Goal: Task Accomplishment & Management: Use online tool/utility

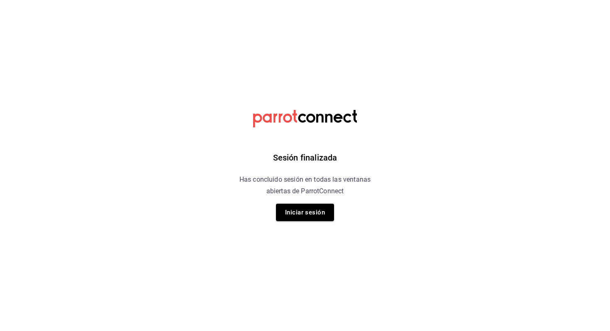
click at [302, 223] on div "Sesión finalizada Has concluido sesión en todas las ventanas abiertas de Parrot…" at bounding box center [304, 165] width 209 height 331
click at [306, 217] on button "Iniciar sesión" at bounding box center [305, 212] width 58 height 17
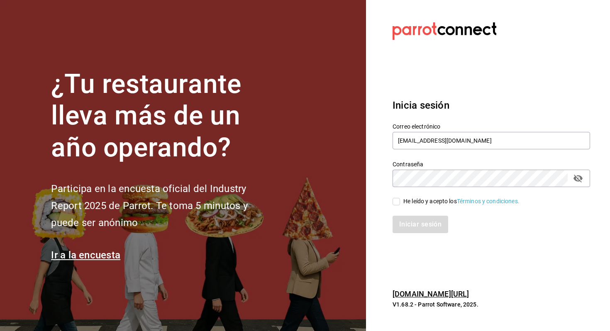
click at [427, 202] on div "He leído y acepto los Términos y condiciones." at bounding box center [461, 201] width 116 height 9
click at [400, 202] on input "He leído y acepto los Términos y condiciones." at bounding box center [395, 201] width 7 height 7
checkbox input "true"
click at [418, 229] on button "Iniciar sesión" at bounding box center [420, 224] width 56 height 17
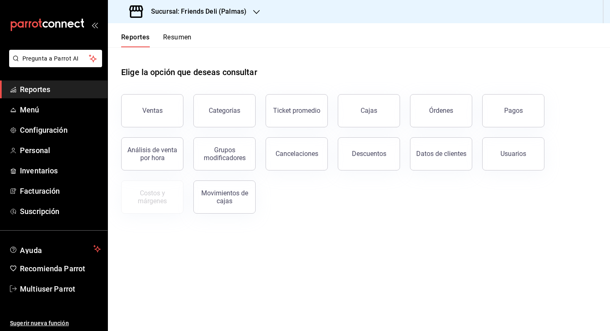
click at [184, 39] on button "Resumen" at bounding box center [177, 40] width 29 height 14
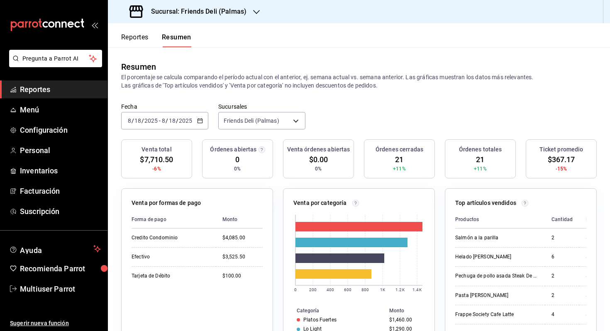
click at [133, 39] on button "Reportes" at bounding box center [134, 40] width 27 height 14
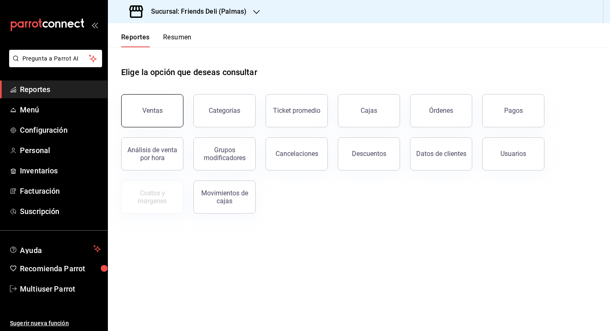
click at [165, 114] on button "Ventas" at bounding box center [152, 110] width 62 height 33
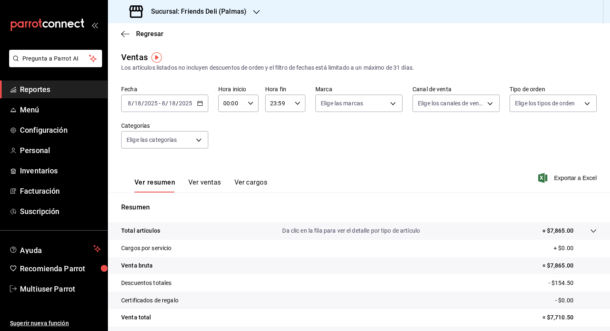
click at [199, 189] on button "Ver ventas" at bounding box center [204, 185] width 33 height 14
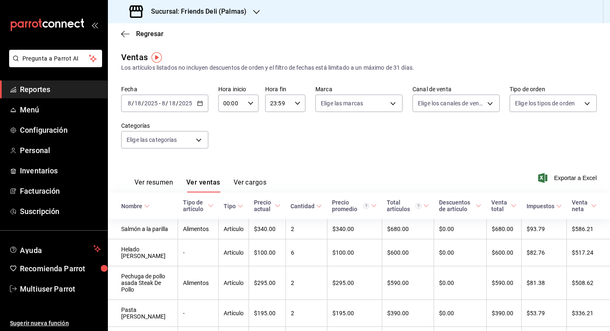
click at [189, 96] on div "[DATE] [DATE] - [DATE] [DATE]" at bounding box center [164, 103] width 87 height 17
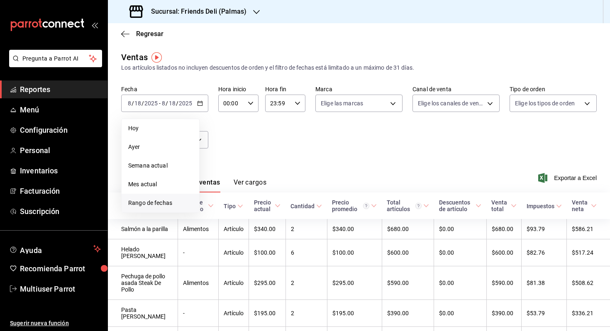
click at [172, 201] on span "Rango de fechas" at bounding box center [160, 203] width 64 height 9
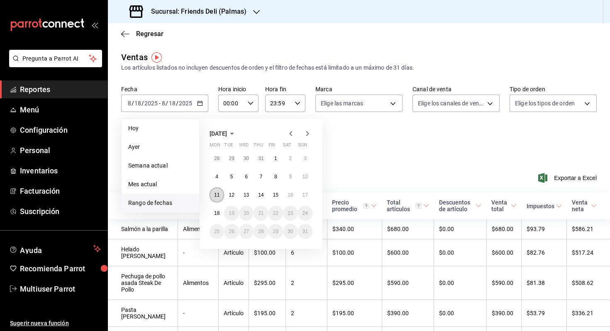
click at [219, 197] on abbr "11" at bounding box center [216, 195] width 5 height 6
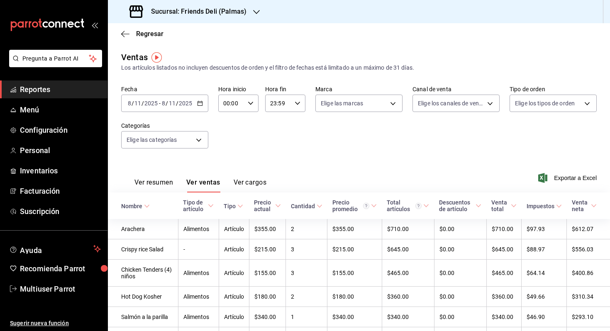
click at [190, 105] on input "2025" at bounding box center [185, 103] width 14 height 7
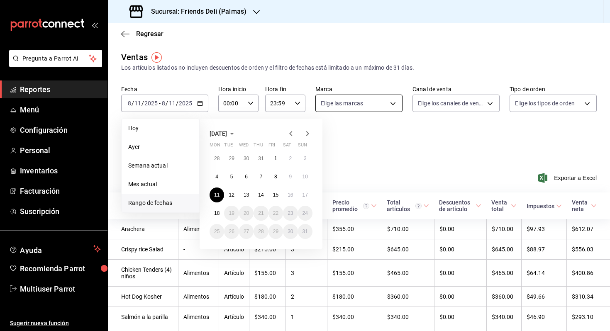
click at [398, 103] on body "Pregunta a Parrot AI Reportes Menú Configuración Personal Inventarios Facturaci…" at bounding box center [305, 165] width 610 height 331
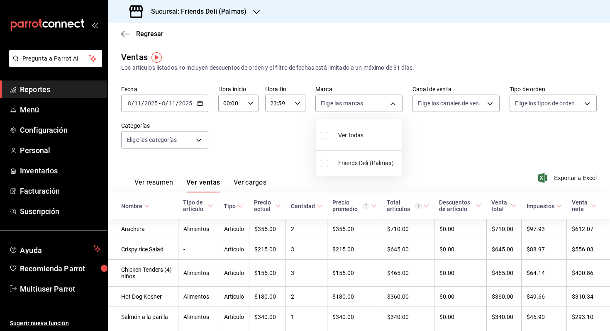
click at [429, 142] on div at bounding box center [305, 165] width 610 height 331
click at [178, 136] on body "Pregunta a Parrot AI Reportes Menú Configuración Personal Inventarios Facturaci…" at bounding box center [305, 165] width 610 height 331
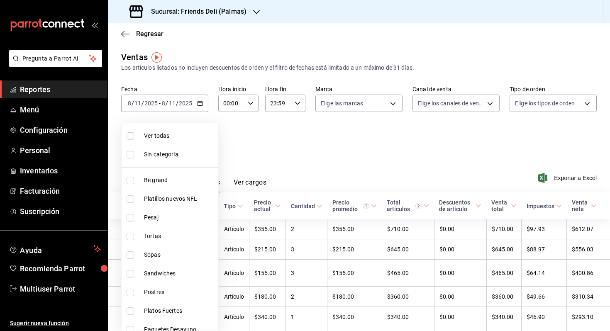
scroll to position [325, 0]
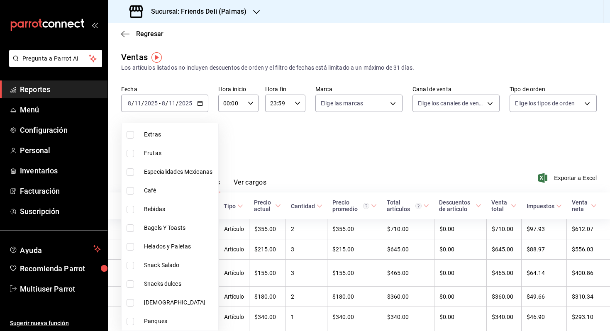
click at [184, 250] on span "Helados y Paletas" at bounding box center [179, 246] width 71 height 9
type input "ee5ee94b-3fe5-4e4f-8f62-9d252fa18543"
checkbox input "true"
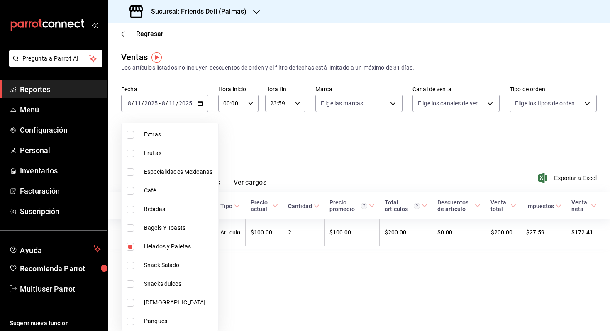
click at [324, 135] on div at bounding box center [305, 165] width 610 height 331
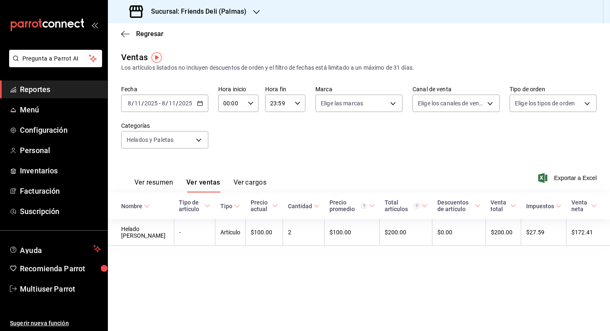
click at [185, 100] on input "2025" at bounding box center [185, 103] width 14 height 7
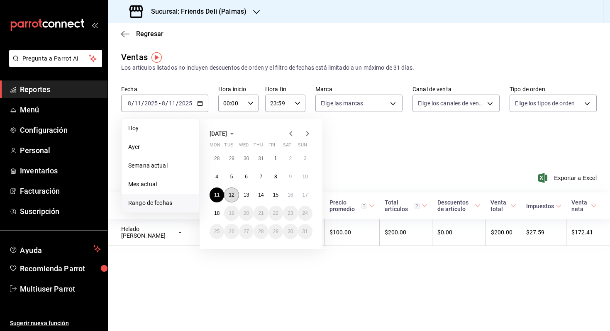
click at [228, 195] on button "12" at bounding box center [231, 194] width 15 height 15
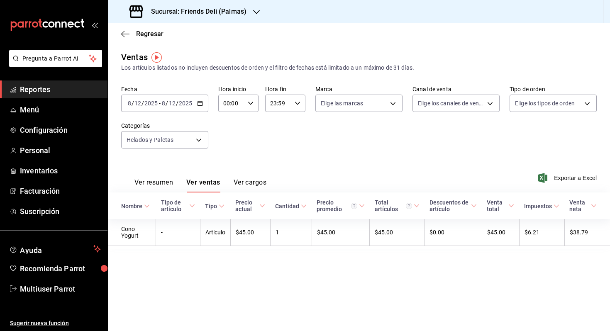
click at [182, 105] on input "2025" at bounding box center [185, 103] width 14 height 7
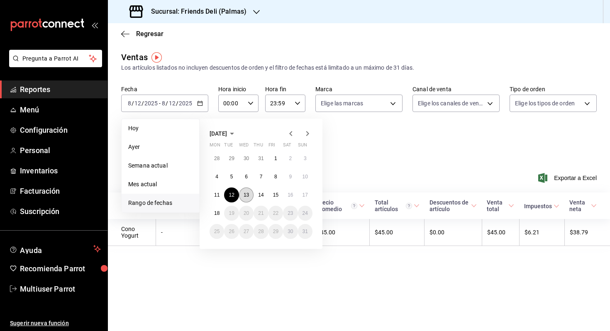
click at [248, 195] on abbr "13" at bounding box center [245, 195] width 5 height 6
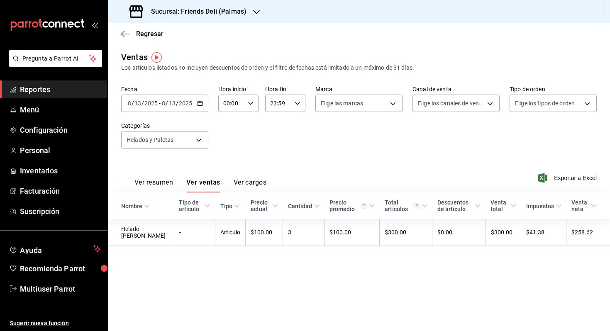
click at [202, 109] on div "[DATE] [DATE] - [DATE] [DATE]" at bounding box center [164, 103] width 87 height 17
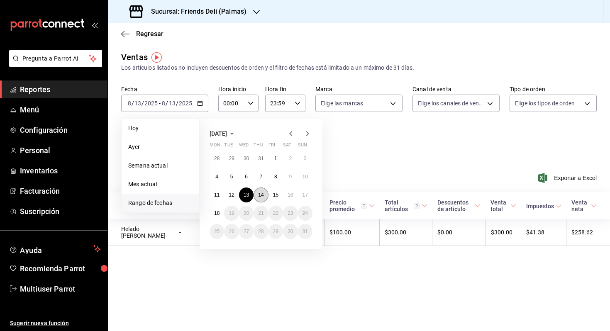
click at [258, 193] on abbr "14" at bounding box center [260, 195] width 5 height 6
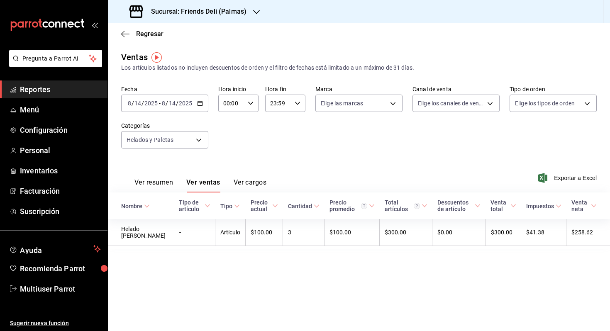
click at [180, 95] on div "[DATE] [DATE] - [DATE] [DATE]" at bounding box center [164, 103] width 87 height 17
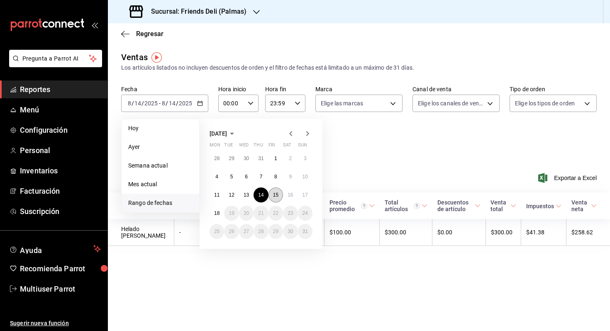
click at [277, 192] on abbr "15" at bounding box center [275, 195] width 5 height 6
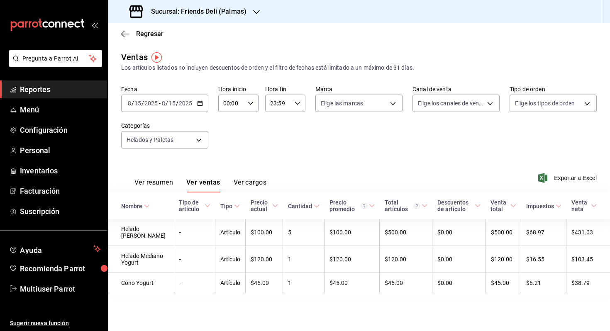
click at [188, 105] on input "2025" at bounding box center [185, 103] width 14 height 7
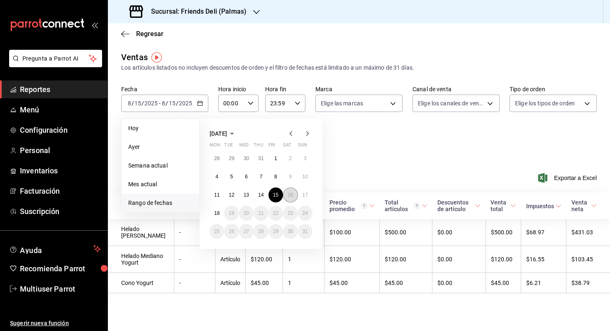
click at [287, 194] on button "16" at bounding box center [290, 194] width 15 height 15
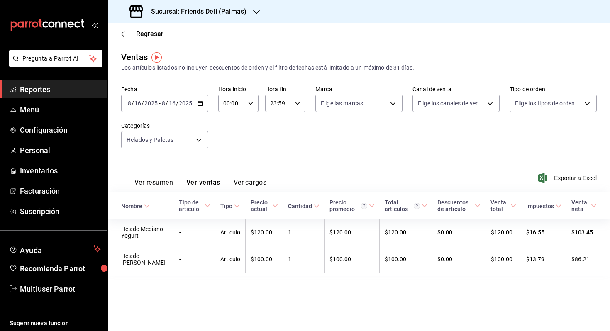
click at [184, 102] on input "2025" at bounding box center [185, 103] width 14 height 7
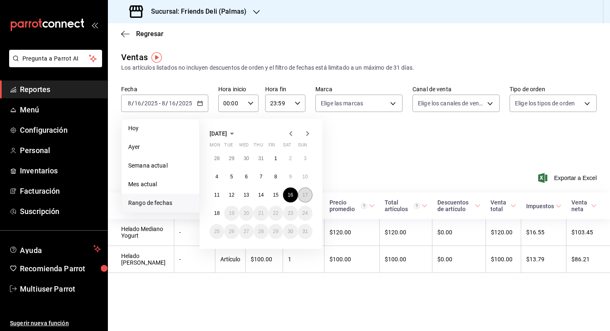
click at [301, 191] on button "17" at bounding box center [305, 194] width 15 height 15
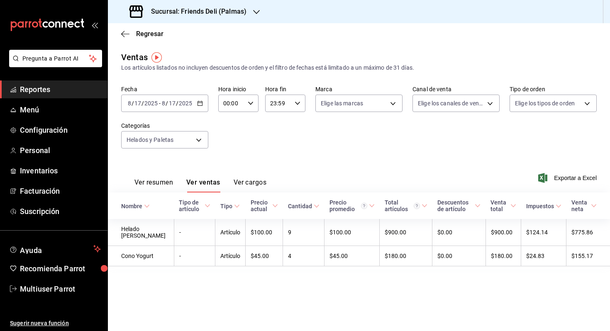
click at [197, 103] on icon "button" at bounding box center [200, 103] width 6 height 6
click at [352, 182] on div "Ver resumen Ver ventas Ver cargos Exportar a Excel" at bounding box center [359, 175] width 502 height 34
click at [182, 102] on input "2025" at bounding box center [185, 103] width 14 height 7
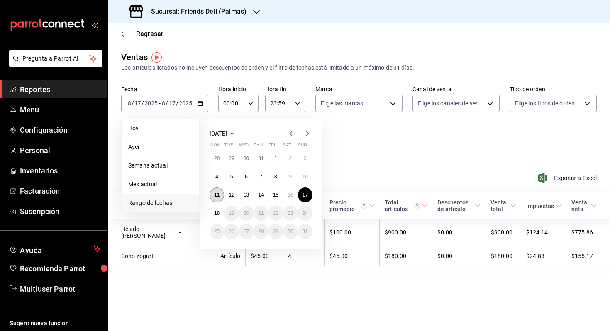
click at [217, 193] on abbr "11" at bounding box center [216, 195] width 5 height 6
click at [308, 194] on button "17" at bounding box center [305, 194] width 15 height 15
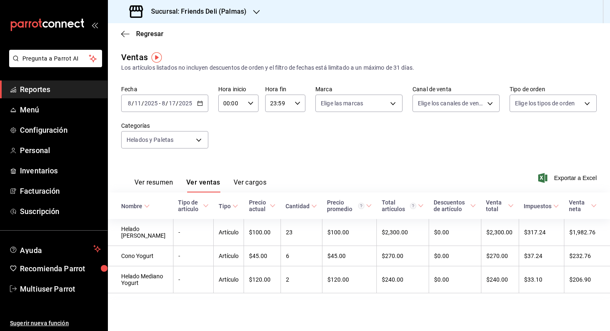
scroll to position [0, 0]
click at [189, 99] on div "[DATE] [DATE] - [DATE] [DATE]" at bounding box center [164, 103] width 87 height 17
click at [236, 60] on div "Ventas Los artículos listados no incluyen descuentos de orden y el filtro de fe…" at bounding box center [358, 61] width 475 height 21
click at [245, 10] on div "Sucursal: Friends Deli (Palmas)" at bounding box center [188, 11] width 148 height 23
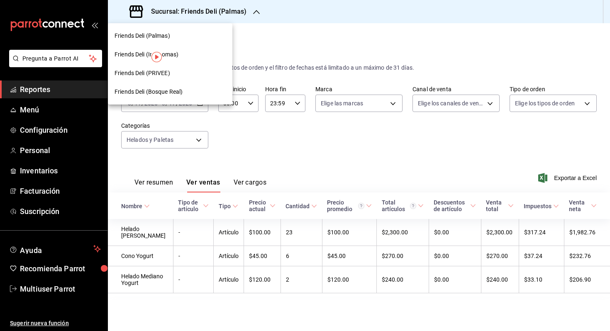
click at [189, 69] on div "Friends Deli (PRIVEE)" at bounding box center [169, 73] width 111 height 9
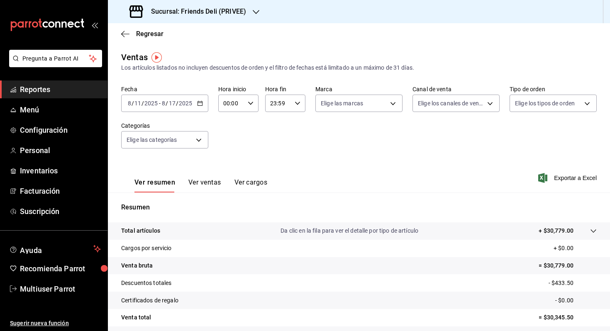
click at [196, 106] on div "[DATE] [DATE] - [DATE] [DATE]" at bounding box center [164, 103] width 87 height 17
click at [247, 151] on div "Fecha [DATE] [DATE] - [DATE] [DATE] Hora inicio 00:00 Hora inicio Hora fin 23:5…" at bounding box center [358, 121] width 475 height 73
click at [207, 184] on button "Ver ventas" at bounding box center [204, 185] width 33 height 14
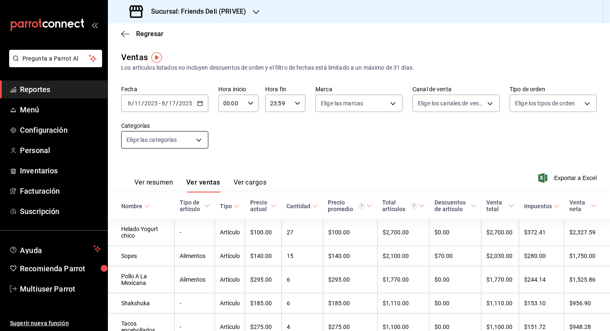
click at [191, 138] on body "Pregunta a Parrot AI Reportes Menú Configuración Personal Inventarios Facturaci…" at bounding box center [305, 165] width 610 height 331
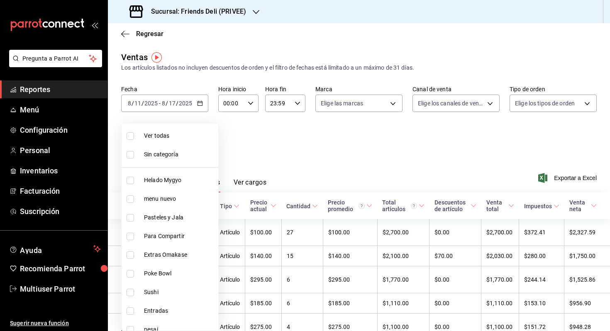
click at [186, 180] on span "Helado Mygyo" at bounding box center [179, 180] width 71 height 9
type input "e4b8d9f7-57bf-4f80-8a76-ee0d17355b19"
checkbox input "true"
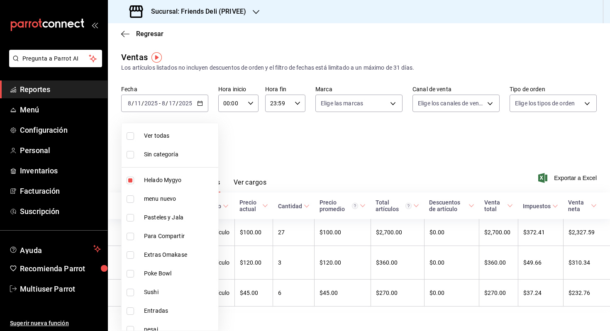
click at [251, 142] on div at bounding box center [305, 165] width 610 height 331
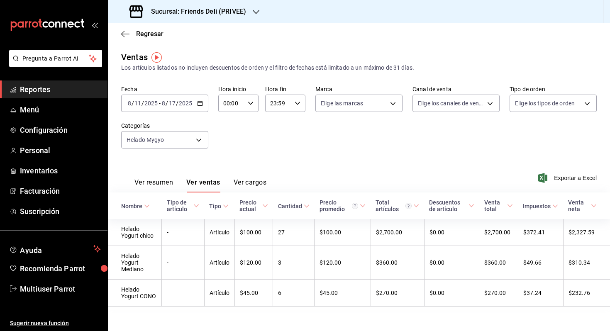
click at [192, 101] on div "[DATE] [DATE]" at bounding box center [176, 103] width 32 height 7
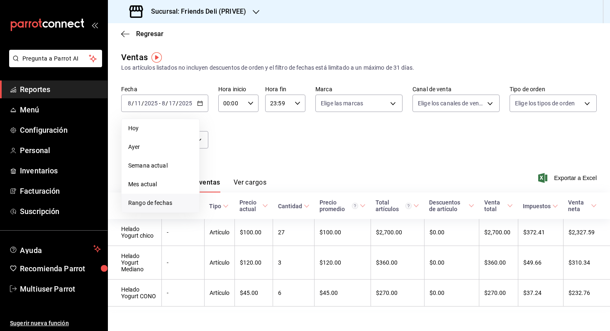
click at [174, 204] on span "Rango de fechas" at bounding box center [160, 203] width 64 height 9
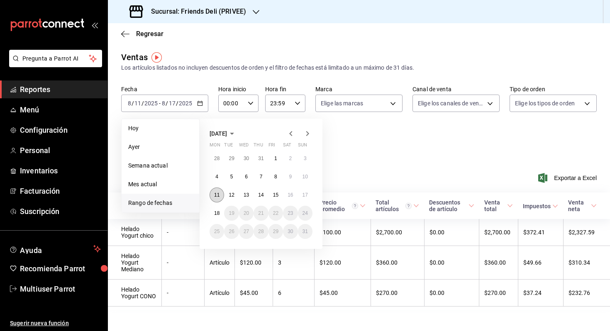
click at [219, 196] on button "11" at bounding box center [216, 194] width 15 height 15
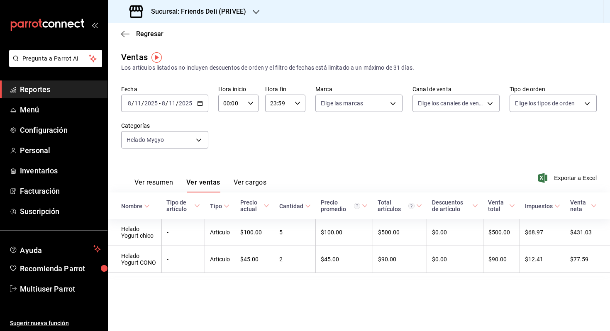
click at [187, 99] on div "[DATE] [DATE] - [DATE] [DATE]" at bounding box center [164, 103] width 87 height 17
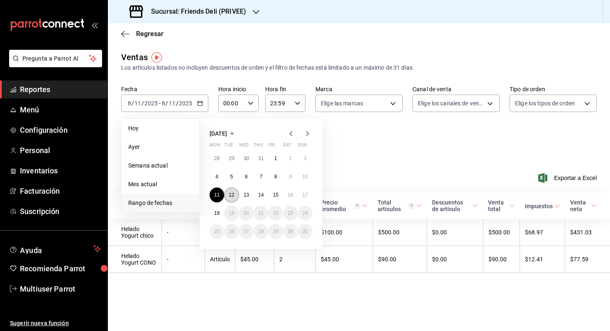
click at [231, 193] on abbr "12" at bounding box center [230, 195] width 5 height 6
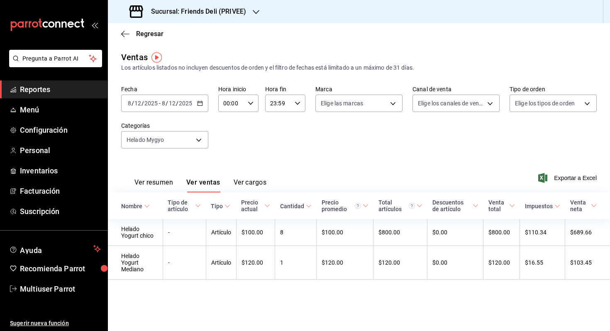
click at [178, 106] on input "2025" at bounding box center [185, 103] width 14 height 7
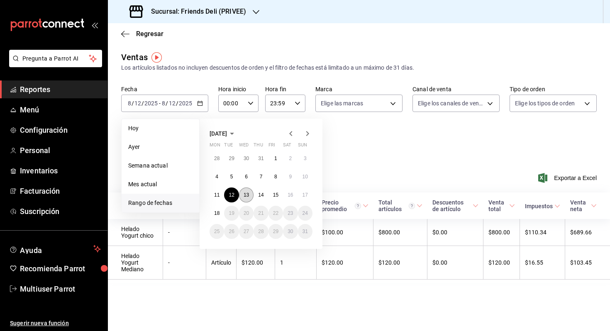
click at [242, 192] on button "13" at bounding box center [246, 194] width 15 height 15
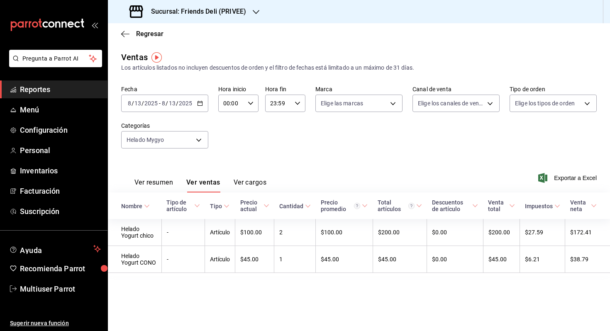
click at [188, 102] on input "2025" at bounding box center [185, 103] width 14 height 7
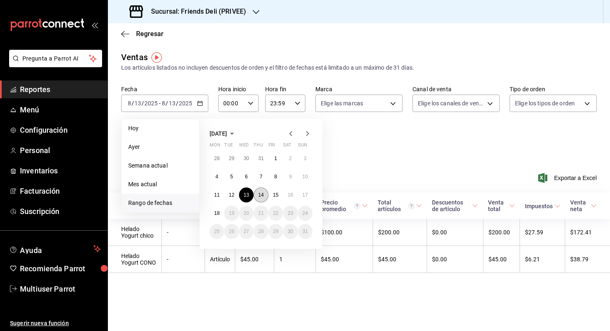
click at [262, 195] on abbr "14" at bounding box center [260, 195] width 5 height 6
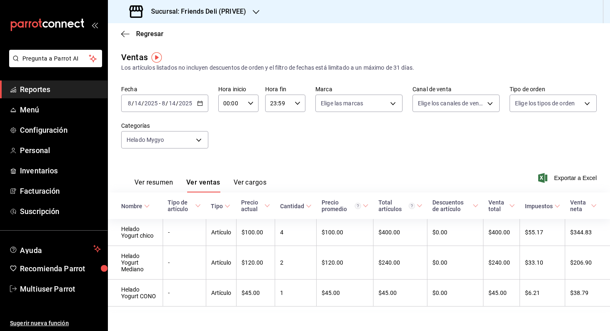
click at [190, 104] on input "2025" at bounding box center [185, 103] width 14 height 7
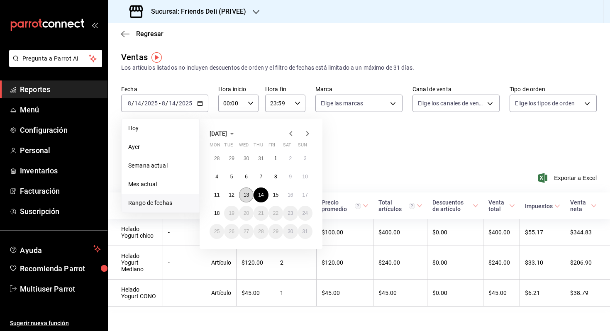
click at [246, 199] on button "13" at bounding box center [246, 194] width 15 height 15
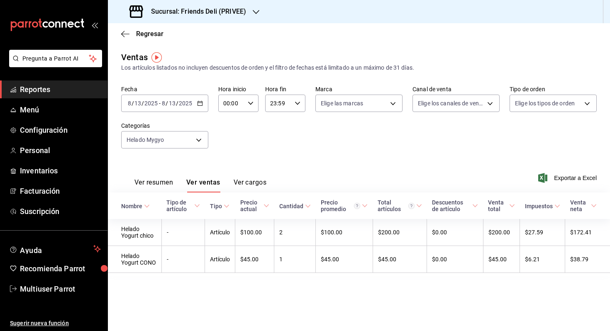
click at [194, 99] on div "[DATE] [DATE] - [DATE] [DATE]" at bounding box center [164, 103] width 87 height 17
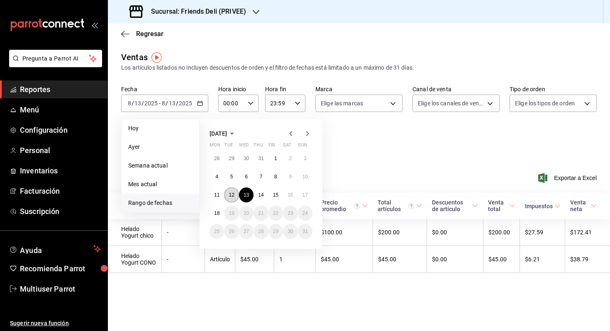
click at [233, 197] on abbr "12" at bounding box center [230, 195] width 5 height 6
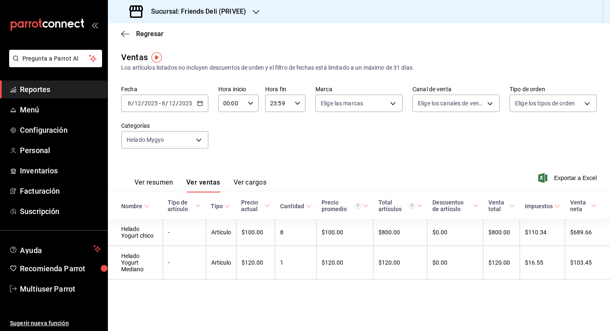
click at [189, 104] on input "2025" at bounding box center [185, 103] width 14 height 7
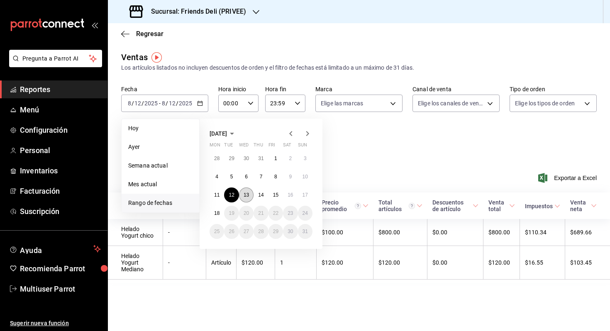
click at [247, 194] on abbr "13" at bounding box center [245, 195] width 5 height 6
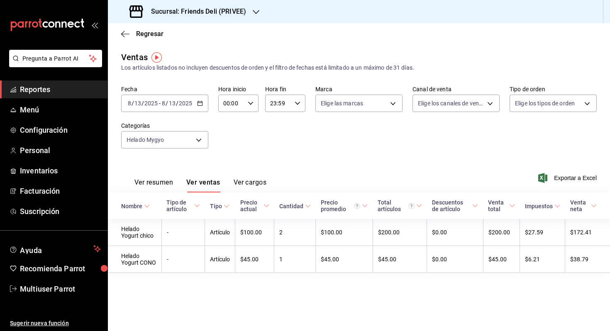
click at [196, 104] on div "[DATE] [DATE] - [DATE] [DATE]" at bounding box center [164, 103] width 87 height 17
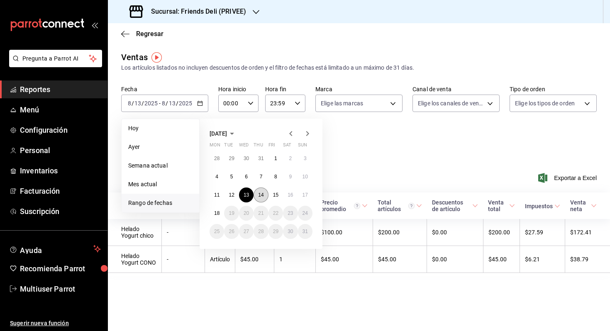
click at [262, 198] on button "14" at bounding box center [260, 194] width 15 height 15
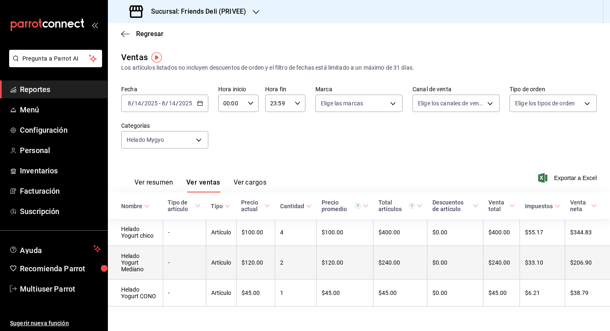
scroll to position [0, 0]
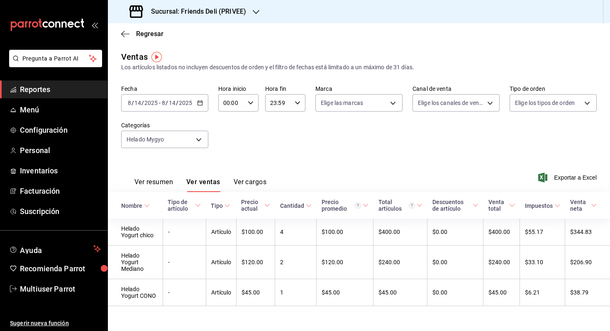
click at [181, 104] on input "2025" at bounding box center [185, 103] width 14 height 7
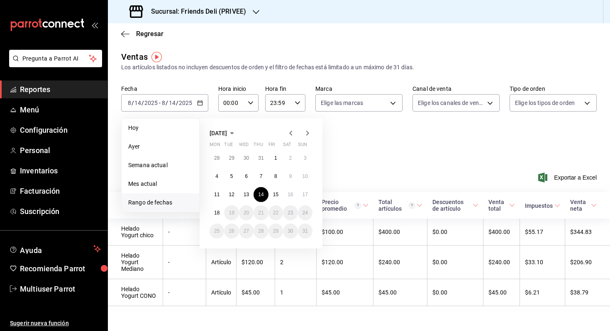
click at [363, 180] on div "Ver resumen Ver ventas Ver cargos Exportar a Excel" at bounding box center [359, 175] width 502 height 34
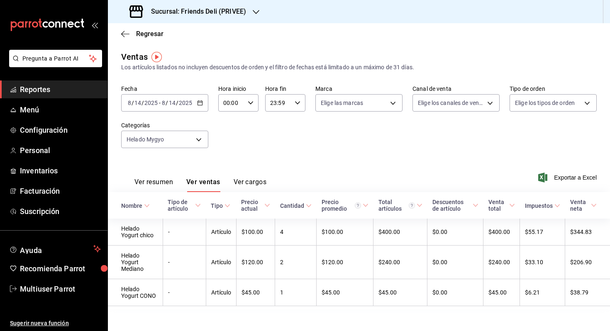
click at [190, 100] on input "2025" at bounding box center [185, 103] width 14 height 7
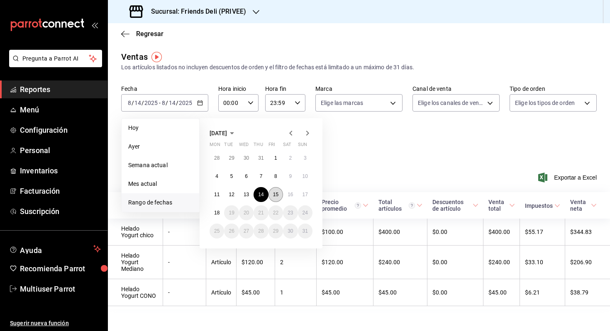
click at [273, 192] on abbr "15" at bounding box center [275, 195] width 5 height 6
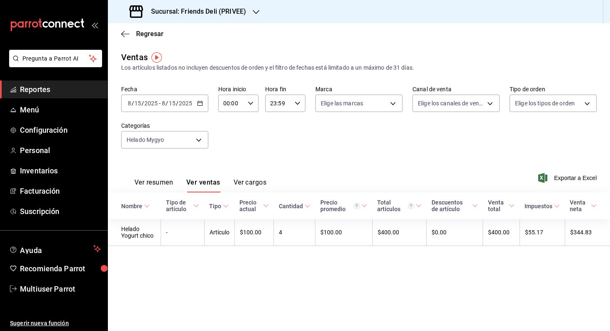
click at [194, 104] on div "[DATE] [DATE] - [DATE] [DATE]" at bounding box center [164, 103] width 87 height 17
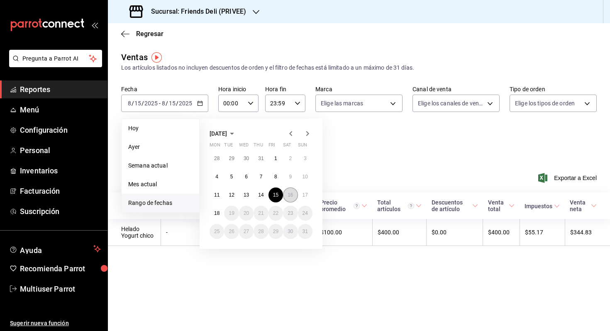
click at [291, 194] on abbr "16" at bounding box center [289, 195] width 5 height 6
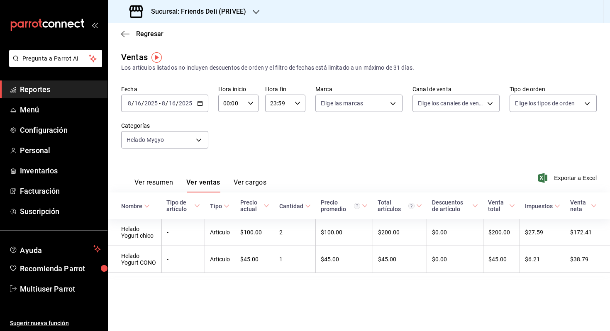
click at [179, 101] on input "2025" at bounding box center [185, 103] width 14 height 7
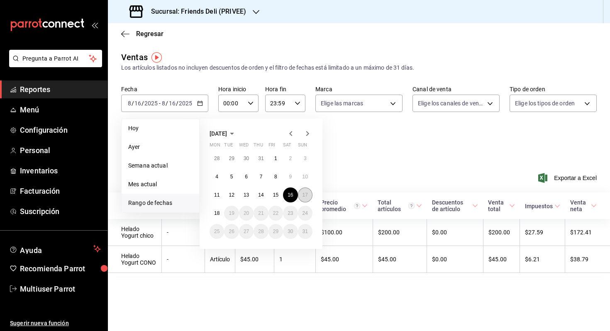
click at [304, 194] on abbr "17" at bounding box center [304, 195] width 5 height 6
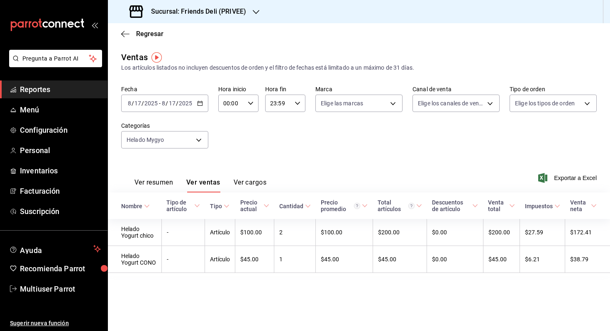
click at [185, 107] on input "2025" at bounding box center [185, 103] width 14 height 7
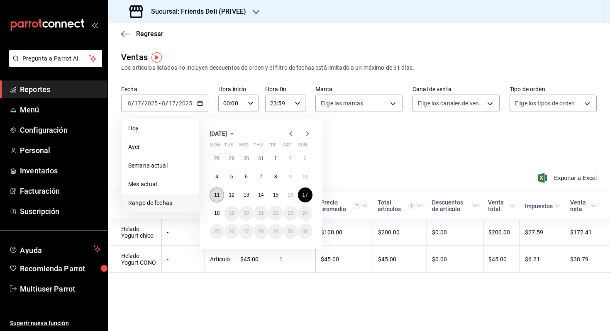
click at [220, 197] on button "11" at bounding box center [216, 194] width 15 height 15
click at [301, 195] on button "17" at bounding box center [305, 194] width 15 height 15
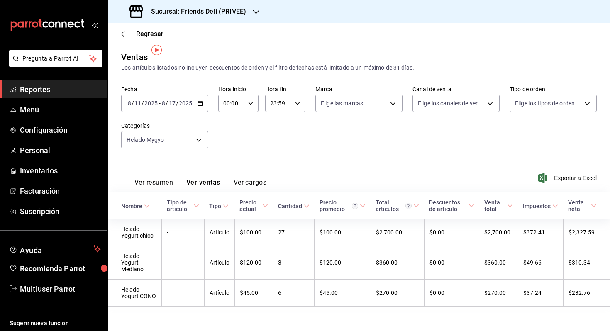
scroll to position [7, 0]
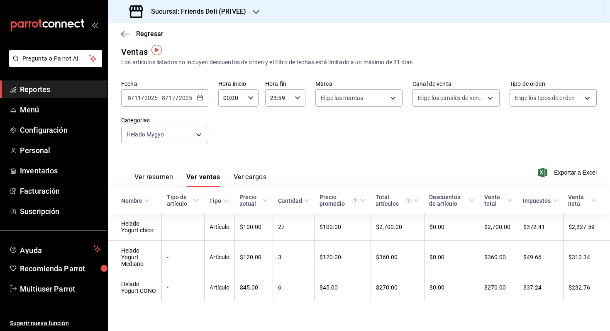
click at [199, 98] on \(Stroke\) "button" at bounding box center [199, 98] width 5 height 5
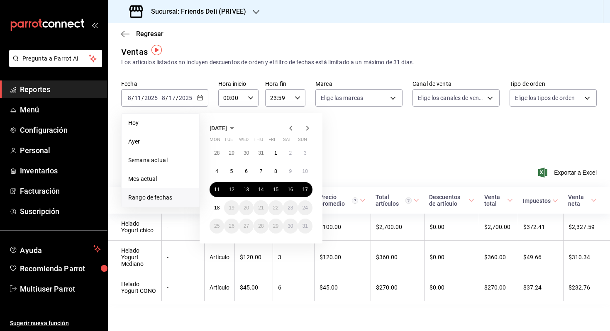
click at [354, 172] on div "Ver resumen Ver ventas Ver cargos Exportar a Excel" at bounding box center [359, 170] width 502 height 34
